Goal: Information Seeking & Learning: Learn about a topic

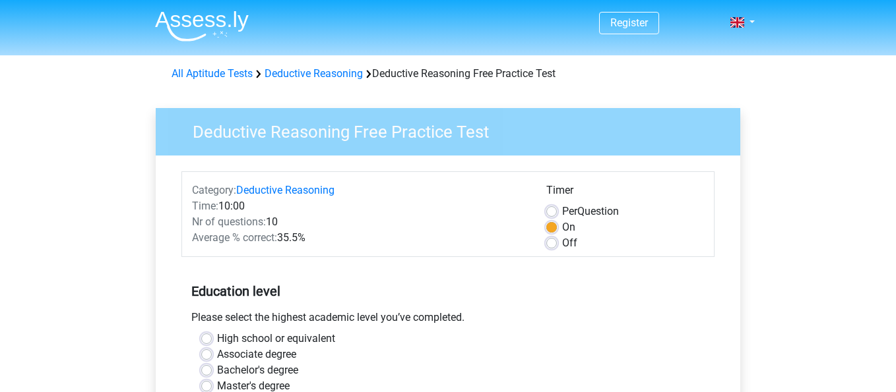
scroll to position [84, 0]
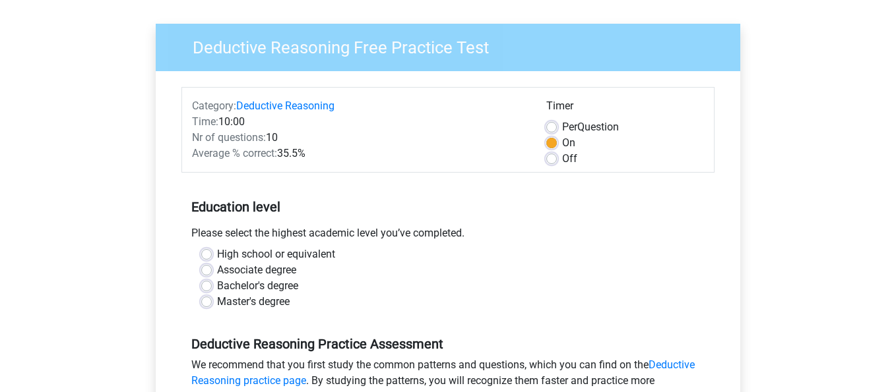
click at [234, 254] on label "High school or equivalent" at bounding box center [276, 255] width 118 height 16
click at [212, 254] on input "High school or equivalent" at bounding box center [206, 253] width 11 height 13
radio input "true"
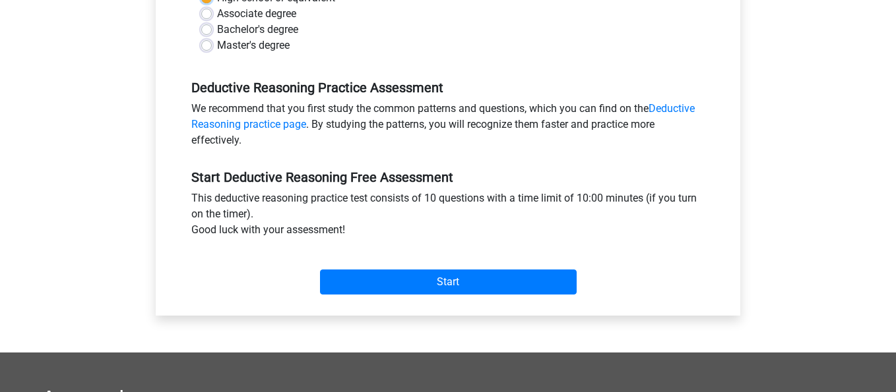
scroll to position [345, 0]
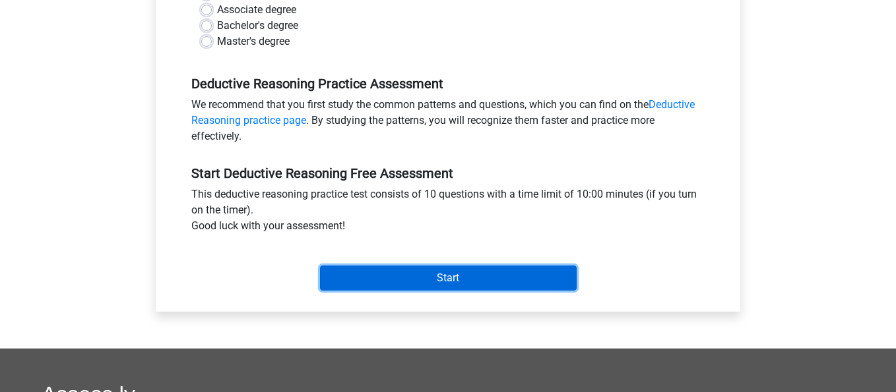
click at [417, 283] on input "Start" at bounding box center [448, 278] width 257 height 25
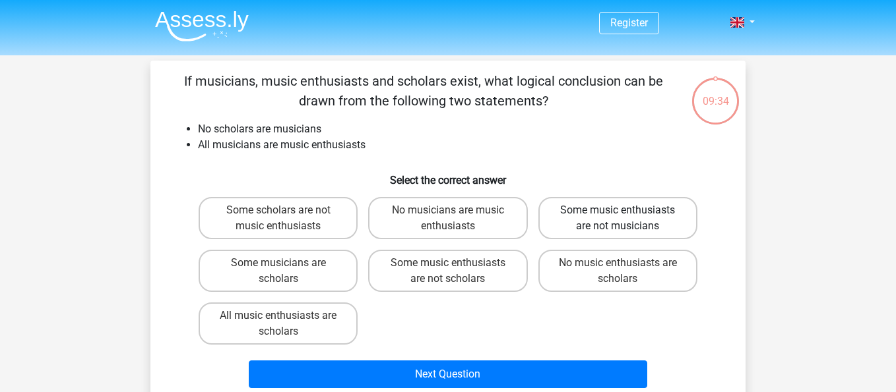
click at [594, 228] on label "Some music enthusiasts are not musicians" at bounding box center [617, 218] width 159 height 42
click at [617, 219] on input "Some music enthusiasts are not musicians" at bounding box center [621, 214] width 9 height 9
radio input "true"
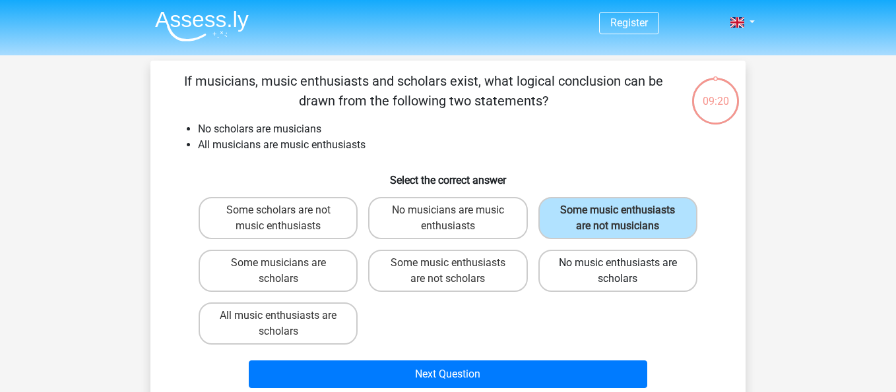
scroll to position [20, 0]
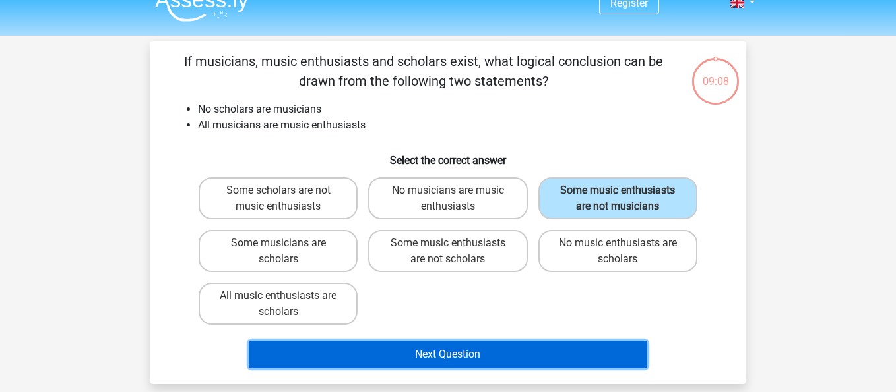
click at [509, 354] on button "Next Question" at bounding box center [448, 355] width 399 height 28
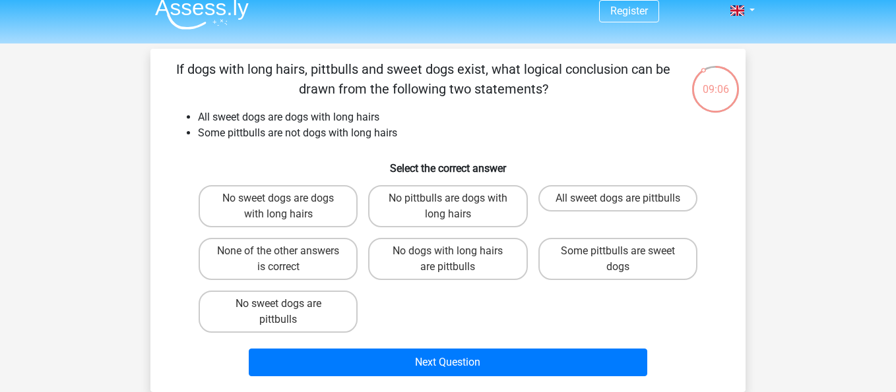
scroll to position [11, 0]
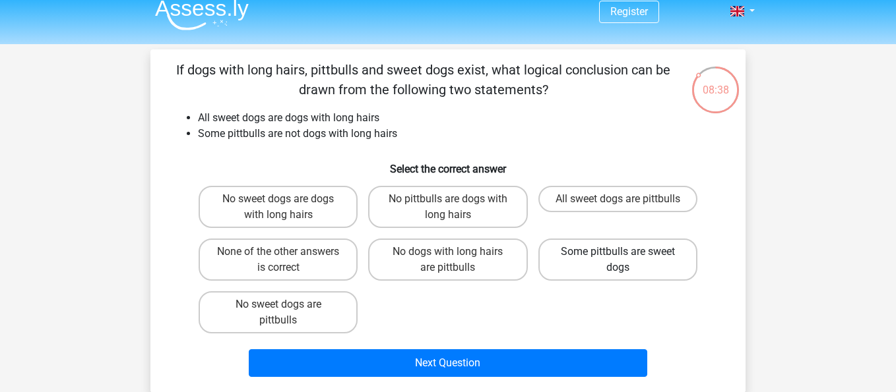
click at [602, 266] on label "Some pittbulls are sweet dogs" at bounding box center [617, 260] width 159 height 42
click at [617, 261] on input "Some pittbulls are sweet dogs" at bounding box center [621, 256] width 9 height 9
radio input "true"
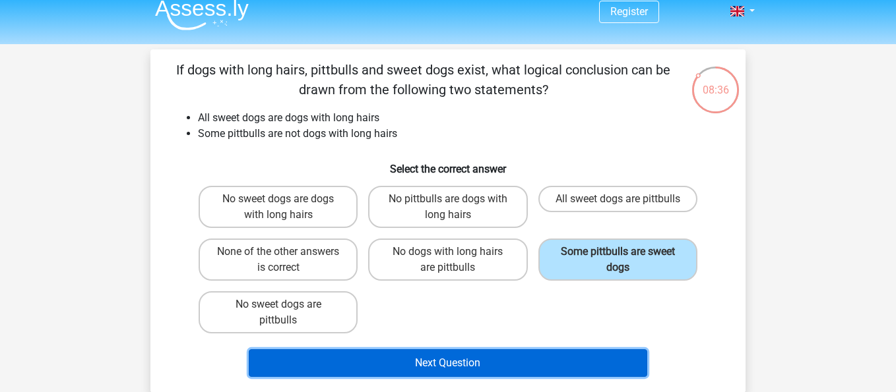
click at [346, 359] on button "Next Question" at bounding box center [448, 364] width 399 height 28
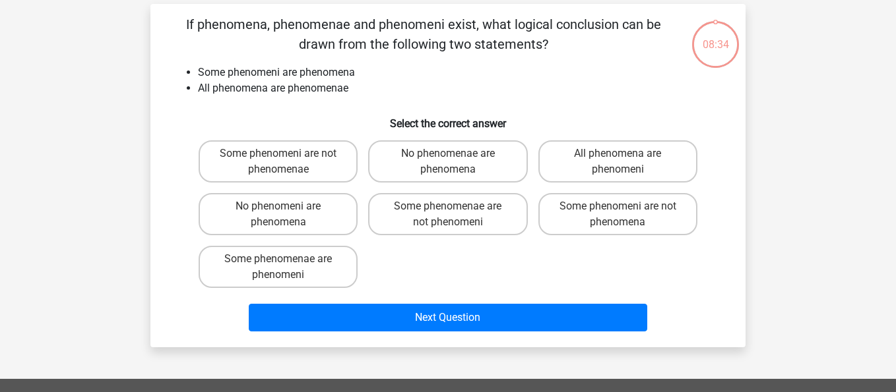
scroll to position [61, 0]
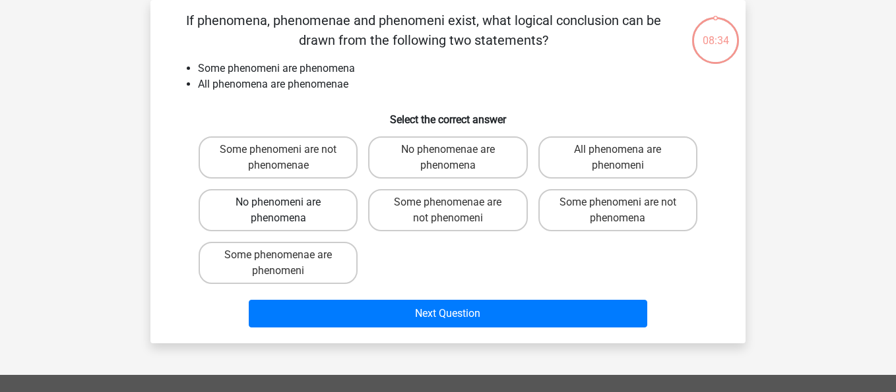
click at [311, 224] on label "No phenomeni are phenomena" at bounding box center [278, 210] width 159 height 42
click at [287, 211] on input "No phenomeni are phenomena" at bounding box center [282, 207] width 9 height 9
radio input "true"
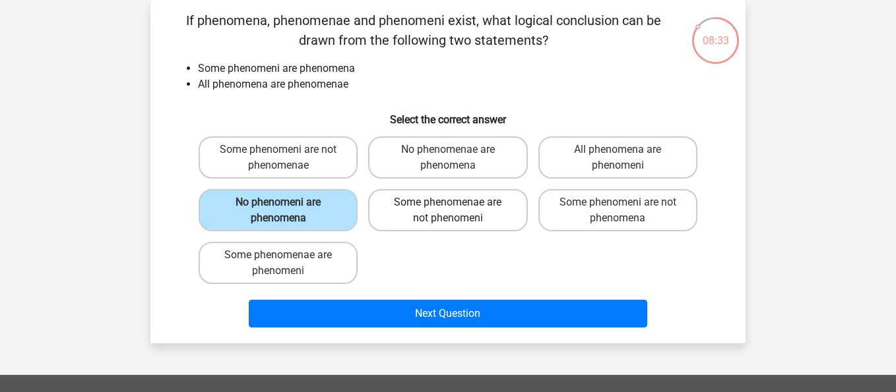
click at [450, 198] on label "Some phenomenae are not phenomeni" at bounding box center [447, 210] width 159 height 42
click at [450, 203] on input "Some phenomenae are not phenomeni" at bounding box center [452, 207] width 9 height 9
radio input "true"
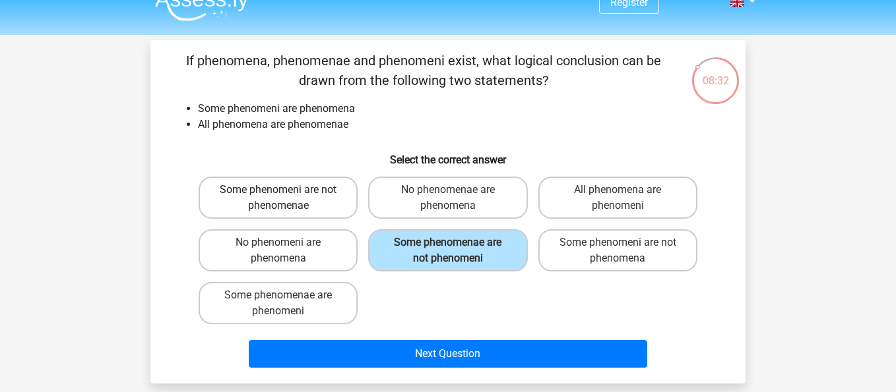
scroll to position [16, 0]
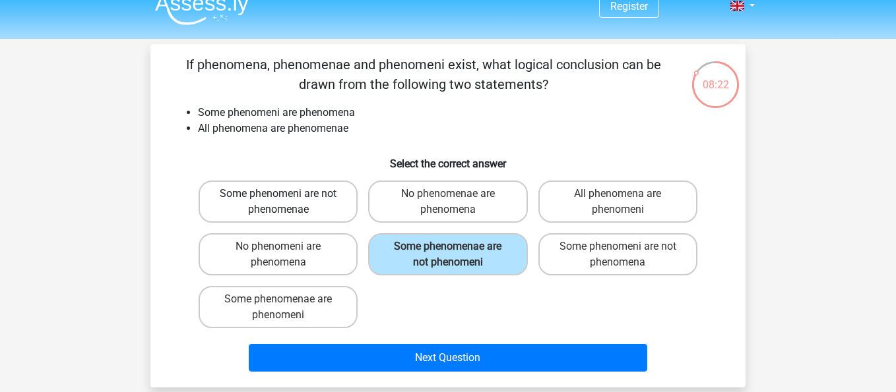
click at [321, 208] on label "Some phenomeni are not phenomenae" at bounding box center [278, 202] width 159 height 42
click at [287, 203] on input "Some phenomeni are not phenomenae" at bounding box center [282, 198] width 9 height 9
radio input "true"
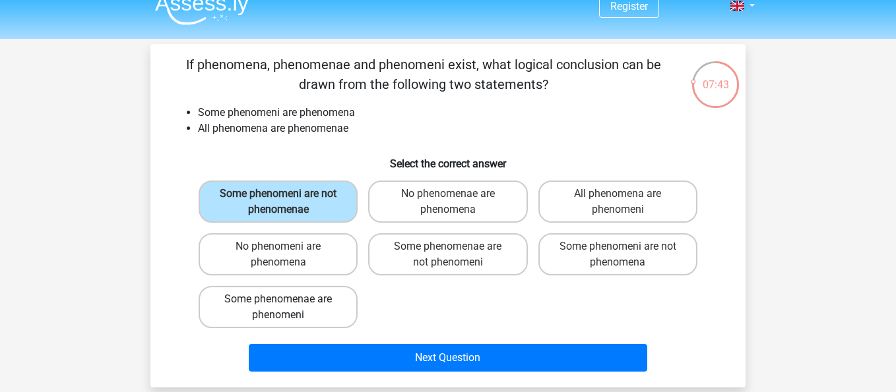
click at [342, 309] on label "Some phenomenae are phenomeni" at bounding box center [278, 307] width 159 height 42
click at [287, 308] on input "Some phenomenae are phenomeni" at bounding box center [282, 303] width 9 height 9
radio input "true"
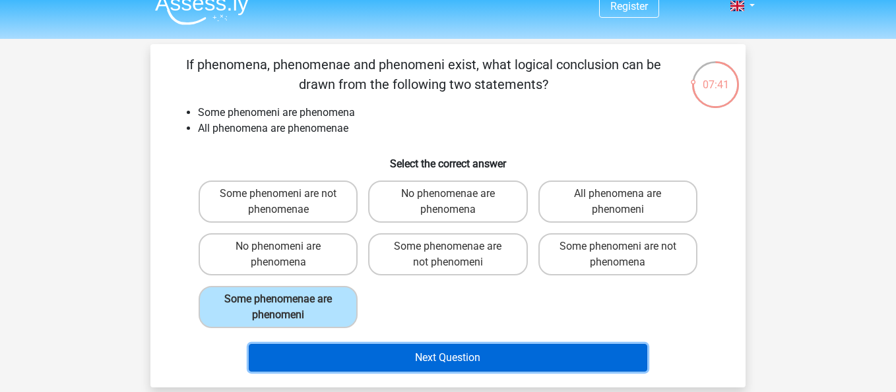
click at [381, 359] on button "Next Question" at bounding box center [448, 358] width 399 height 28
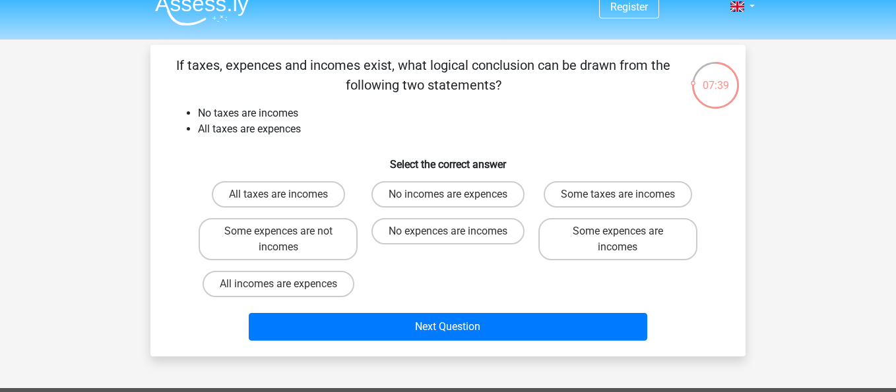
scroll to position [0, 0]
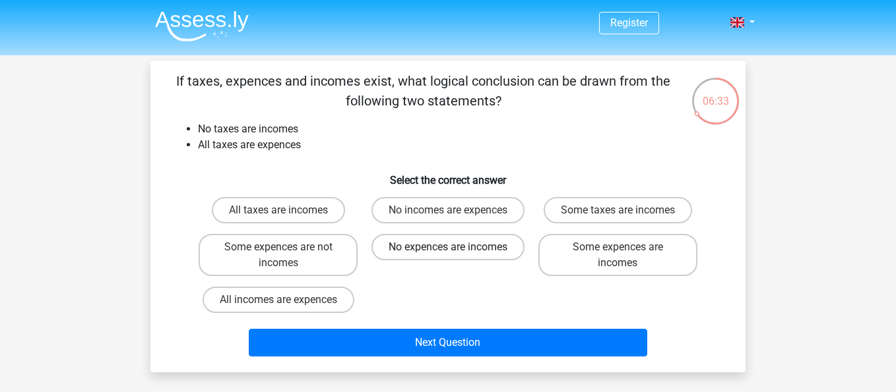
click at [406, 245] on label "No expences are incomes" at bounding box center [447, 247] width 153 height 26
click at [448, 247] on input "No expences are incomes" at bounding box center [452, 251] width 9 height 9
radio input "true"
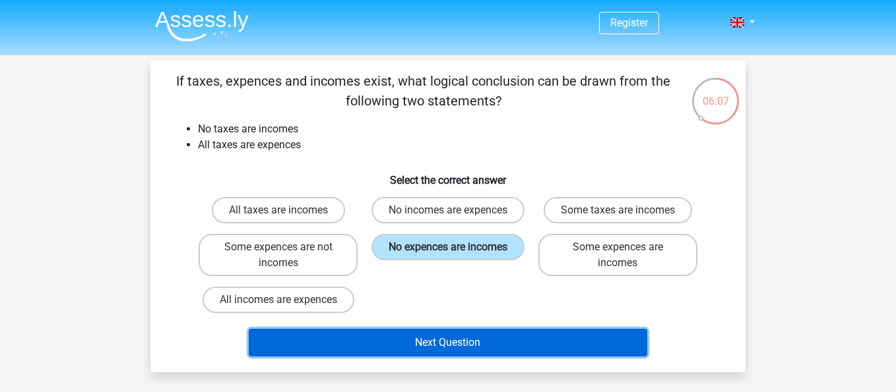
click at [474, 340] on button "Next Question" at bounding box center [448, 343] width 399 height 28
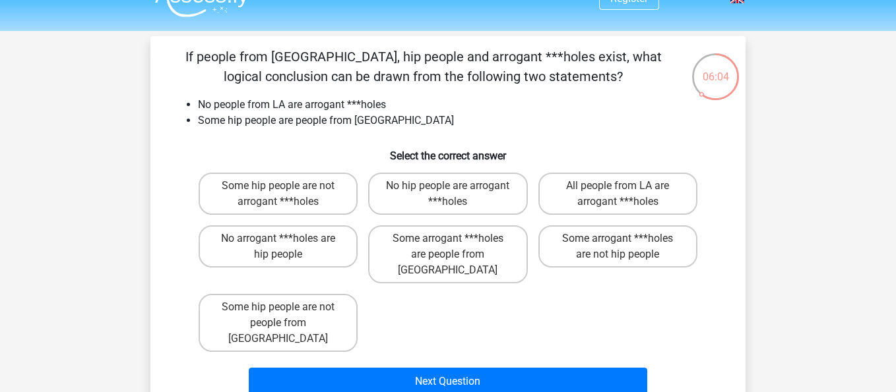
scroll to position [25, 0]
click at [327, 202] on label "Some hip people are not arrogant ***holes" at bounding box center [278, 193] width 159 height 42
click at [287, 194] on input "Some hip people are not arrogant ***holes" at bounding box center [282, 189] width 9 height 9
radio input "true"
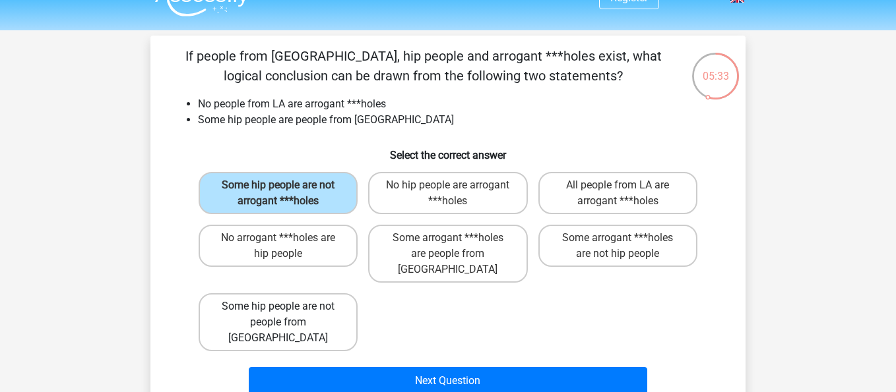
click at [313, 303] on label "Some hip people are not people from [GEOGRAPHIC_DATA]" at bounding box center [278, 323] width 159 height 58
click at [287, 307] on input "Some hip people are not people from [GEOGRAPHIC_DATA]" at bounding box center [282, 311] width 9 height 9
radio input "true"
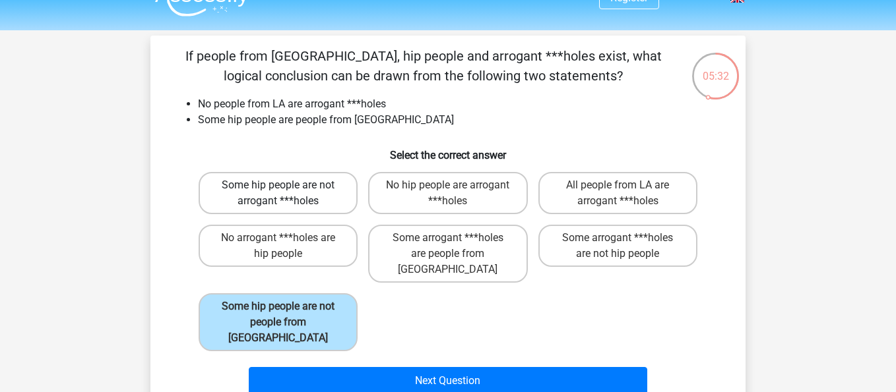
click at [322, 208] on label "Some hip people are not arrogant ***holes" at bounding box center [278, 193] width 159 height 42
click at [287, 194] on input "Some hip people are not arrogant ***holes" at bounding box center [282, 189] width 9 height 9
radio input "true"
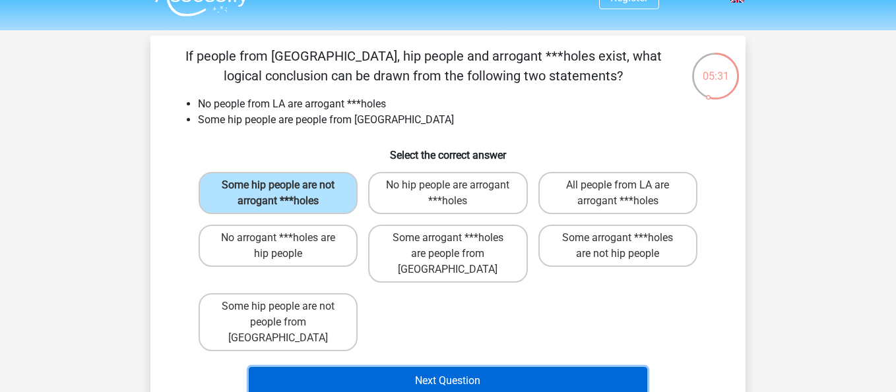
click at [371, 367] on button "Next Question" at bounding box center [448, 381] width 399 height 28
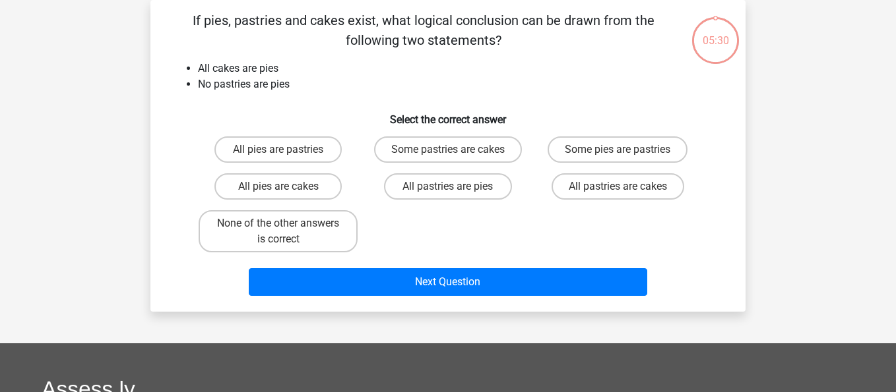
scroll to position [0, 0]
